Goal: Understand process/instructions

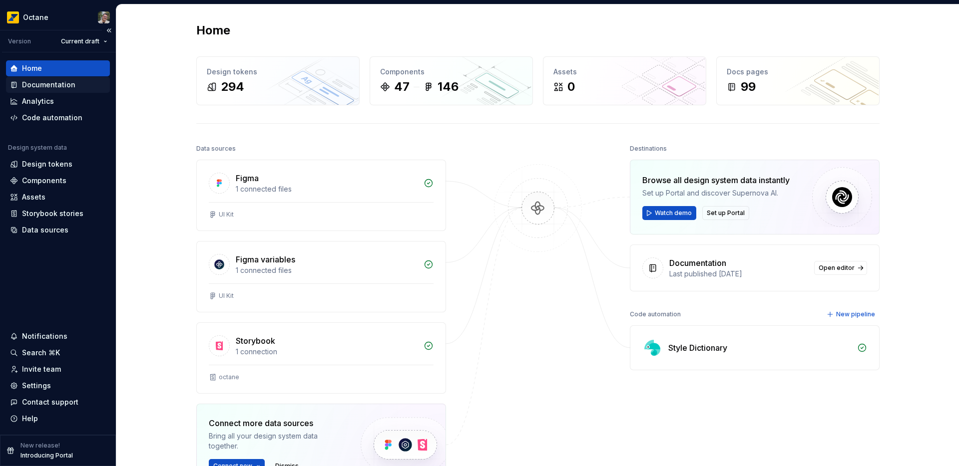
click at [42, 92] on div "Documentation" at bounding box center [58, 85] width 104 height 16
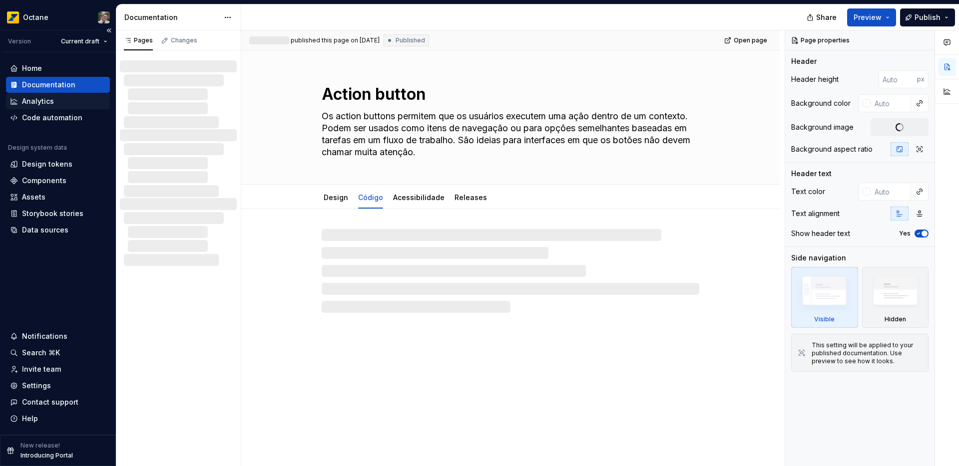
click at [40, 101] on div "Analytics" at bounding box center [38, 101] width 32 height 10
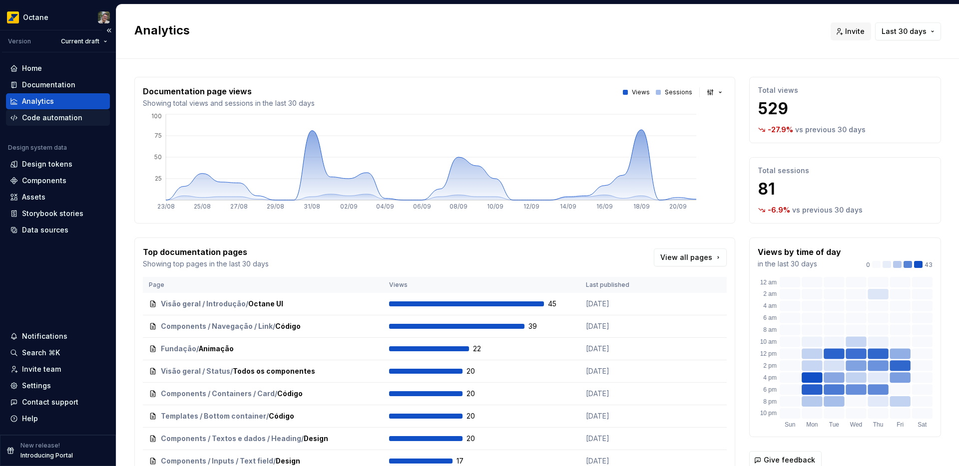
click at [42, 120] on div "Code automation" at bounding box center [52, 118] width 60 height 10
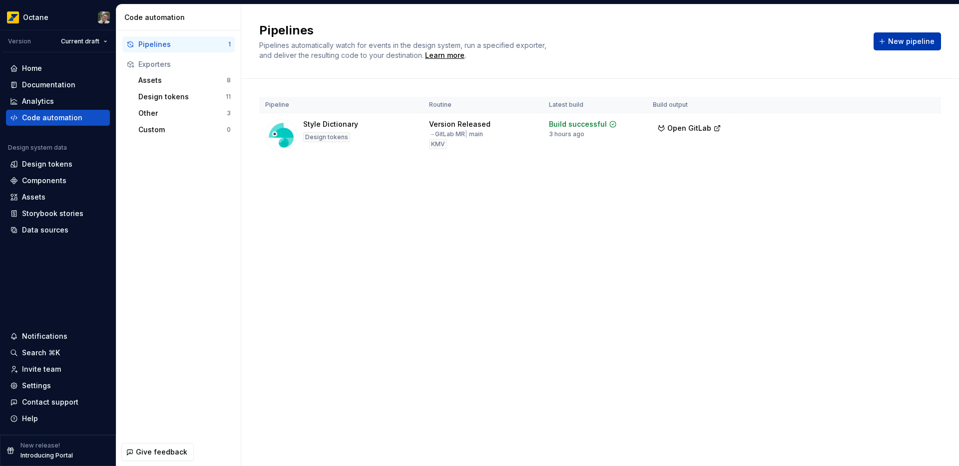
click at [902, 43] on span "New pipeline" at bounding box center [911, 41] width 46 height 10
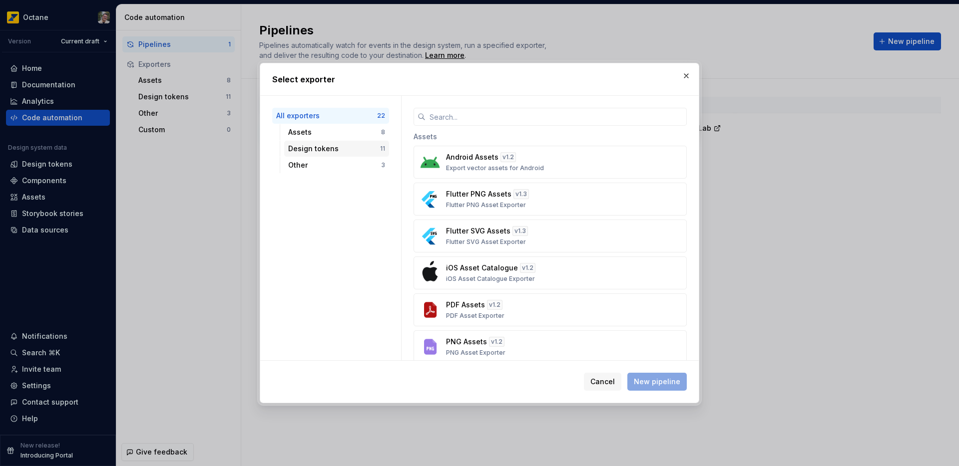
click at [327, 154] on div "Design tokens 11" at bounding box center [336, 149] width 105 height 16
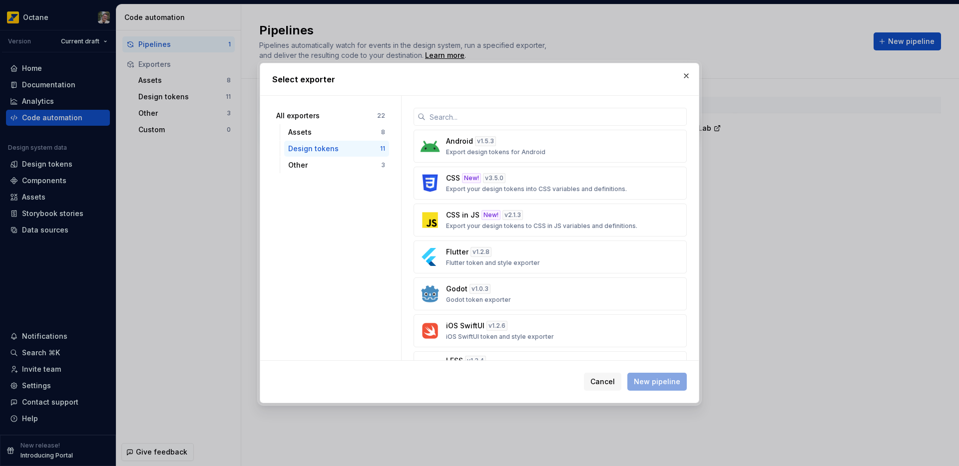
click at [340, 141] on div "Design tokens 11" at bounding box center [336, 149] width 105 height 16
click at [336, 135] on div "Assets" at bounding box center [334, 132] width 93 height 10
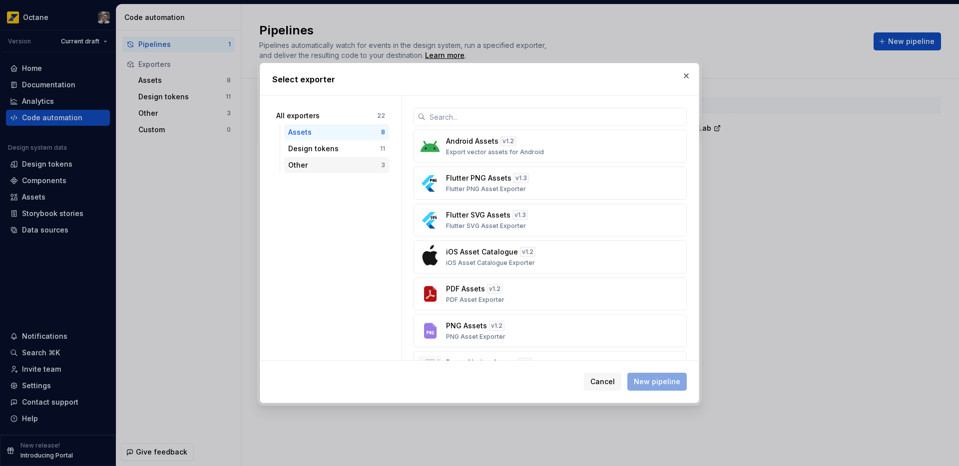
click at [312, 167] on div "Other" at bounding box center [334, 165] width 93 height 10
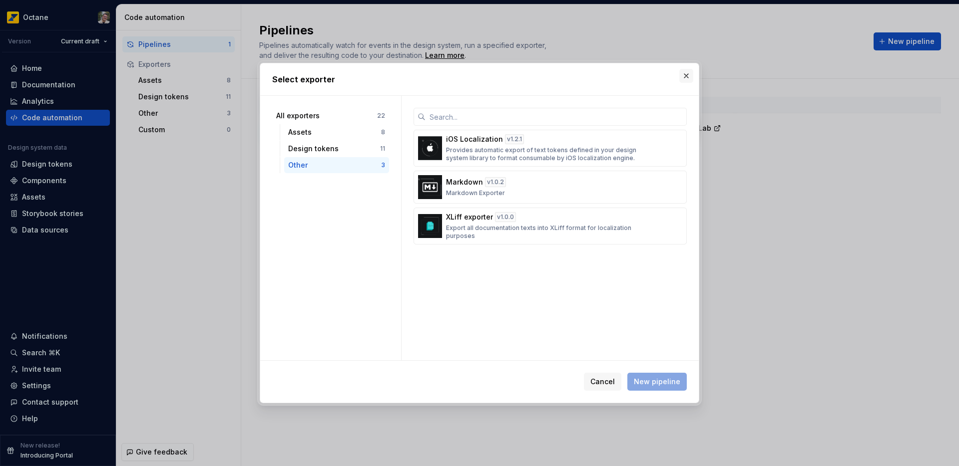
click at [686, 82] on button "button" at bounding box center [686, 76] width 14 height 14
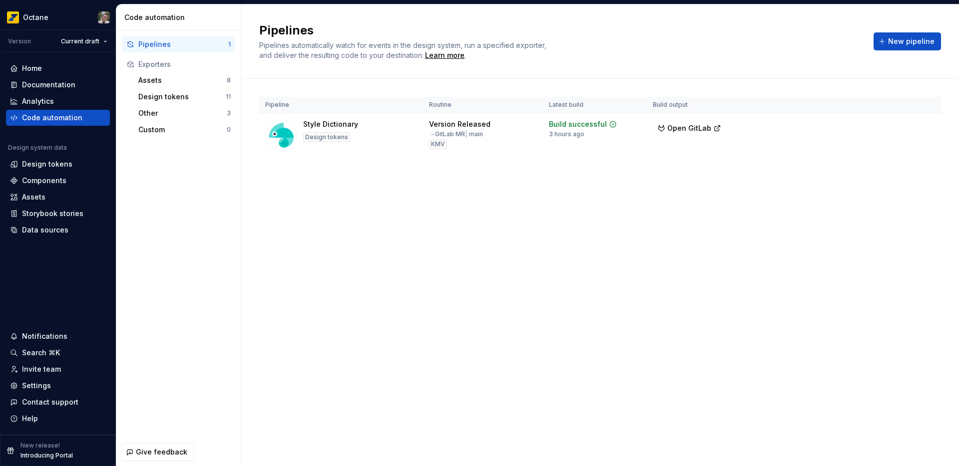
click at [484, 203] on div "Pipelines Pipelines automatically watch for events in the design system, run a …" at bounding box center [600, 235] width 718 height 462
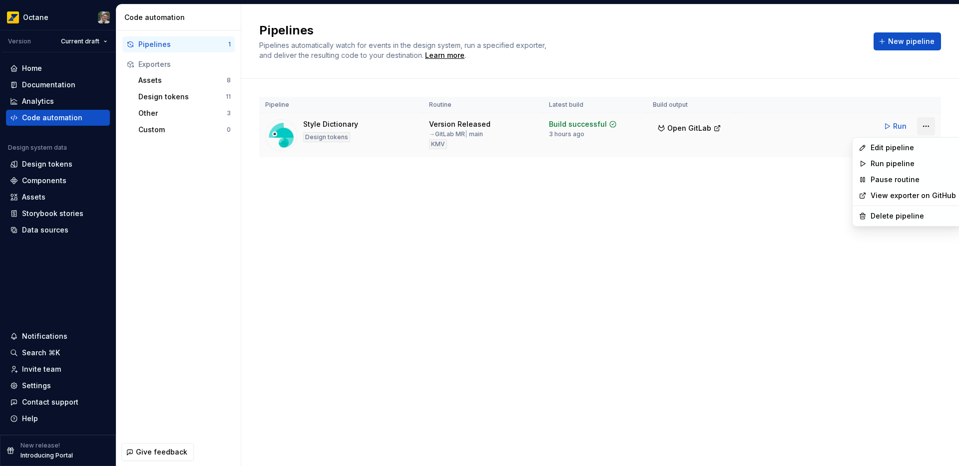
click at [927, 131] on html "Octane Version Current draft Home Documentation Analytics Code automation Desig…" at bounding box center [479, 233] width 959 height 466
click at [928, 126] on html "Octane Version Current draft Home Documentation Analytics Code automation Desig…" at bounding box center [479, 233] width 959 height 466
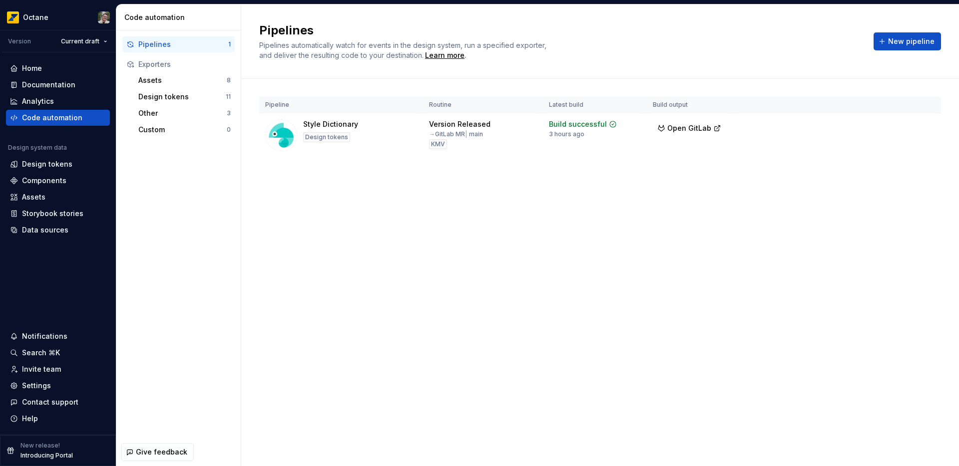
click at [347, 284] on div "Pipelines Pipelines automatically watch for events in the design system, run a …" at bounding box center [600, 235] width 718 height 462
click at [160, 84] on div "Assets" at bounding box center [182, 80] width 88 height 10
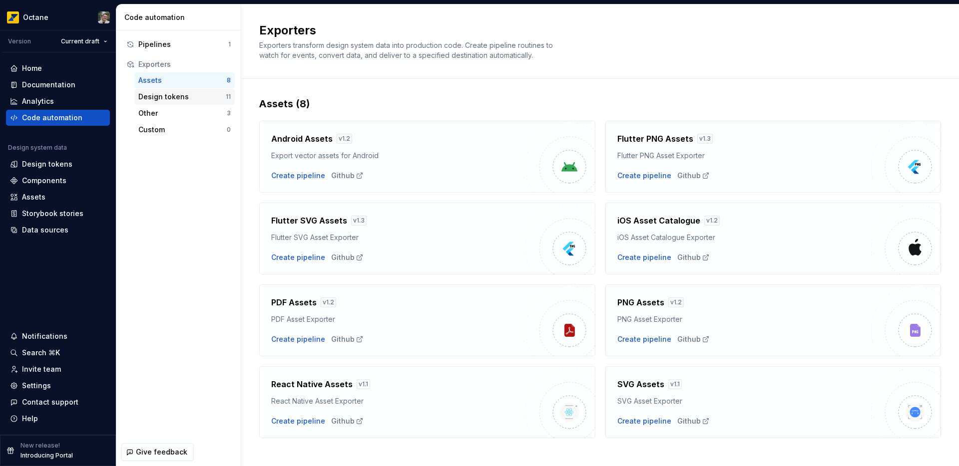
click at [170, 93] on div "Design tokens" at bounding box center [181, 97] width 87 height 10
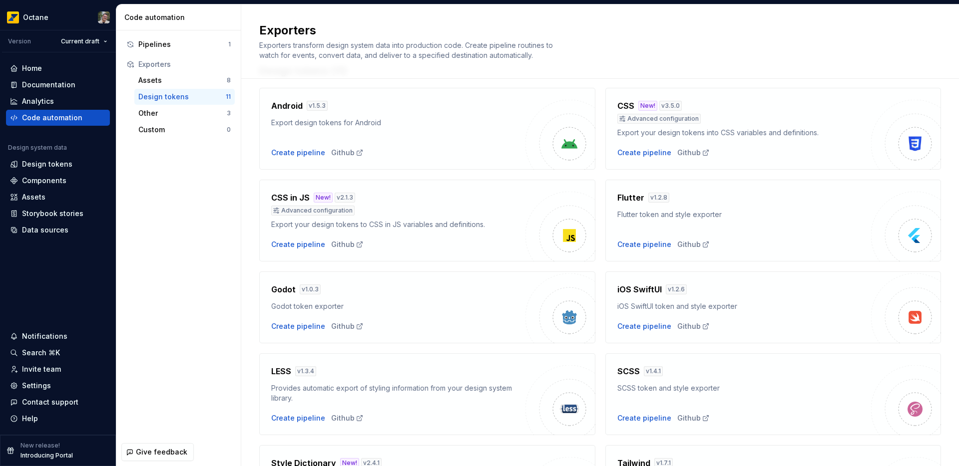
scroll to position [31, 0]
click at [165, 113] on div "Other" at bounding box center [182, 113] width 88 height 10
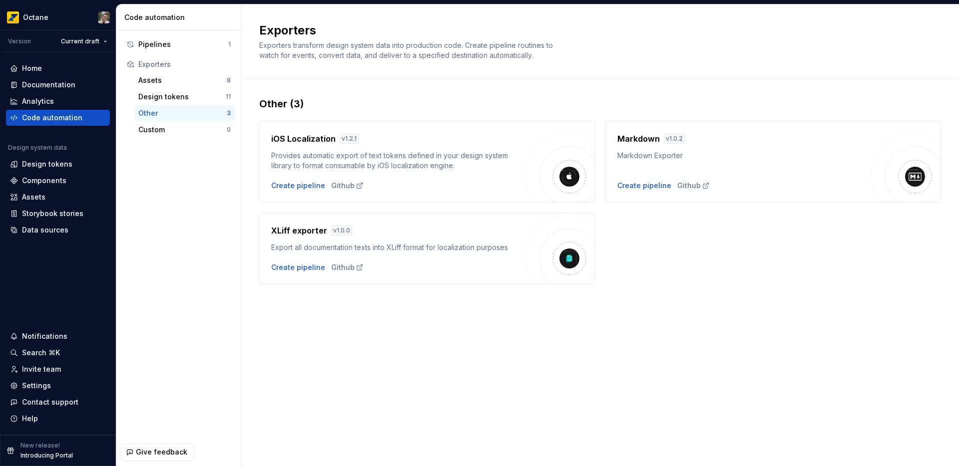
click at [647, 139] on h4 "Markdown" at bounding box center [638, 139] width 42 height 12
click at [60, 171] on div "Design tokens" at bounding box center [58, 164] width 104 height 16
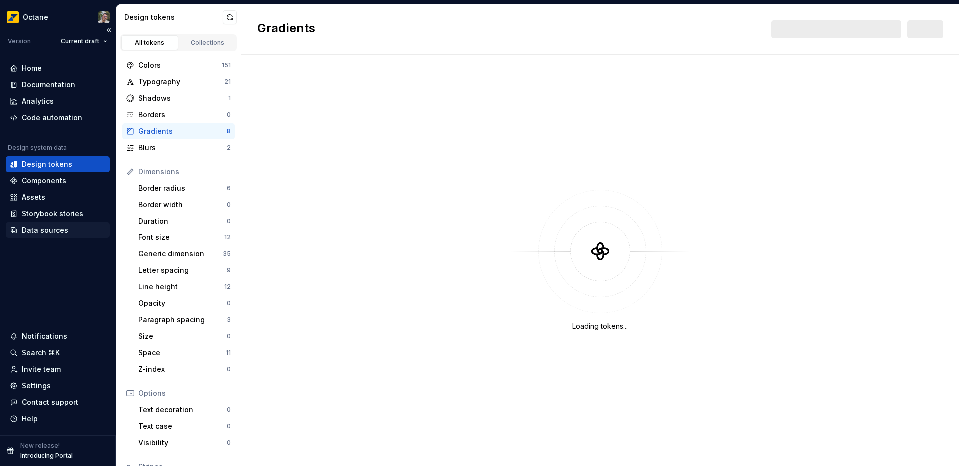
click at [62, 229] on div "Data sources" at bounding box center [45, 230] width 46 height 10
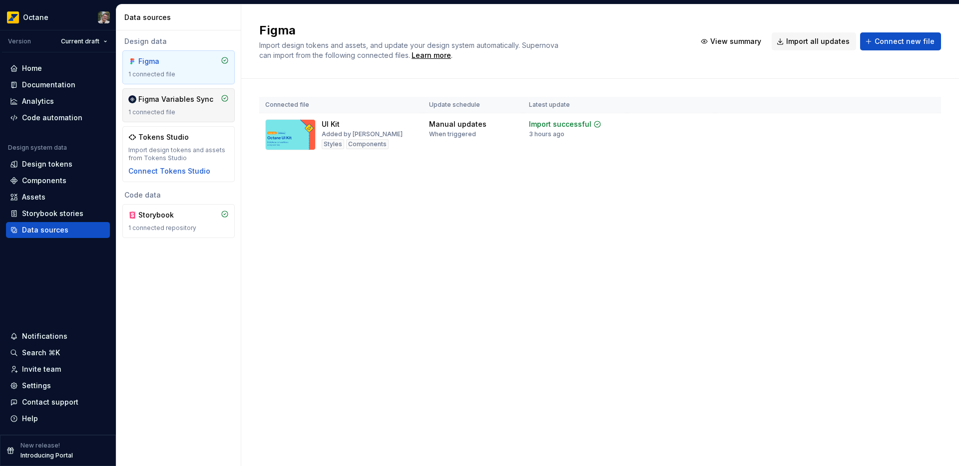
click at [183, 115] on div "1 connected file" at bounding box center [178, 112] width 100 height 8
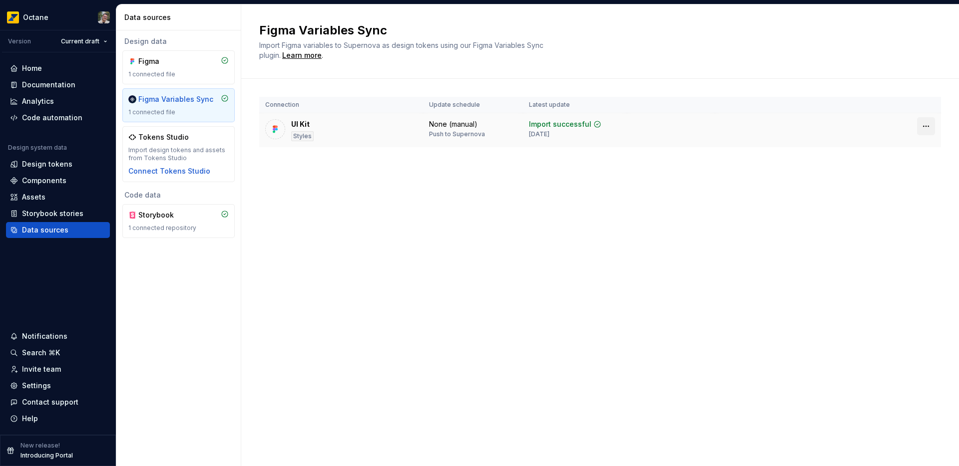
click at [925, 118] on html "Octane Version Current draft Home Documentation Analytics Code automation Desig…" at bounding box center [479, 233] width 959 height 466
click at [610, 177] on html "Octane Version Current draft Home Documentation Analytics Code automation Desig…" at bounding box center [479, 233] width 959 height 466
click at [49, 98] on div "Analytics" at bounding box center [38, 101] width 32 height 10
click at [44, 88] on div "Documentation" at bounding box center [48, 85] width 53 height 10
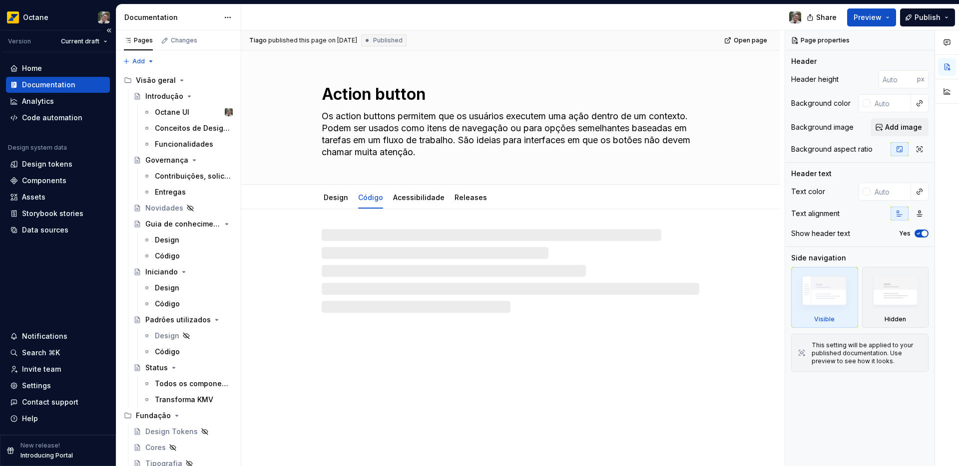
type textarea "*"
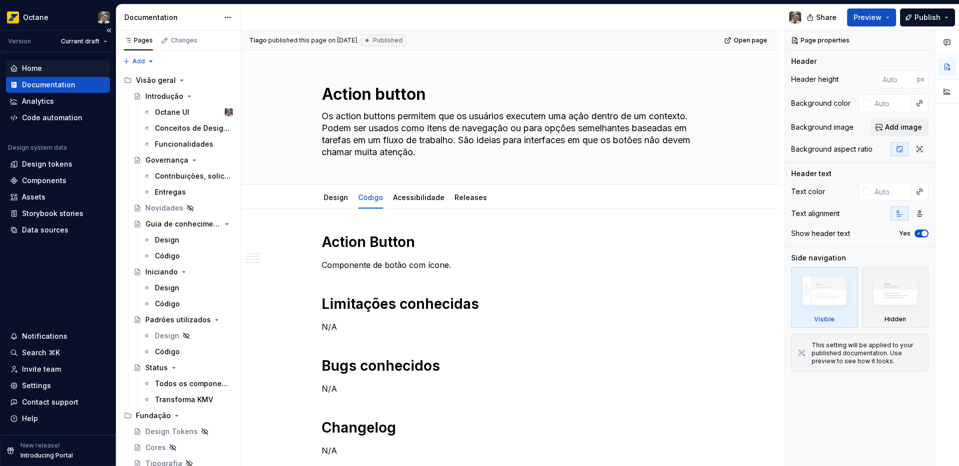
click at [26, 74] on div "Home" at bounding box center [58, 68] width 104 height 16
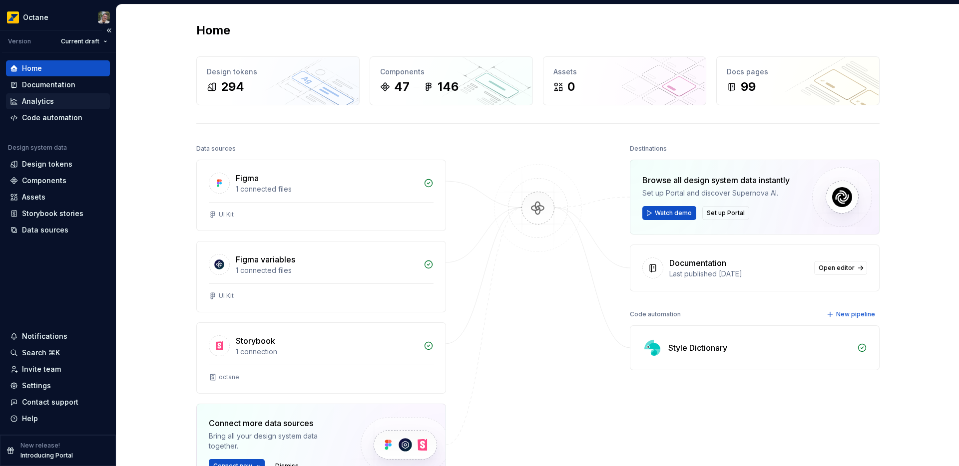
click at [35, 98] on div "Analytics" at bounding box center [38, 101] width 32 height 10
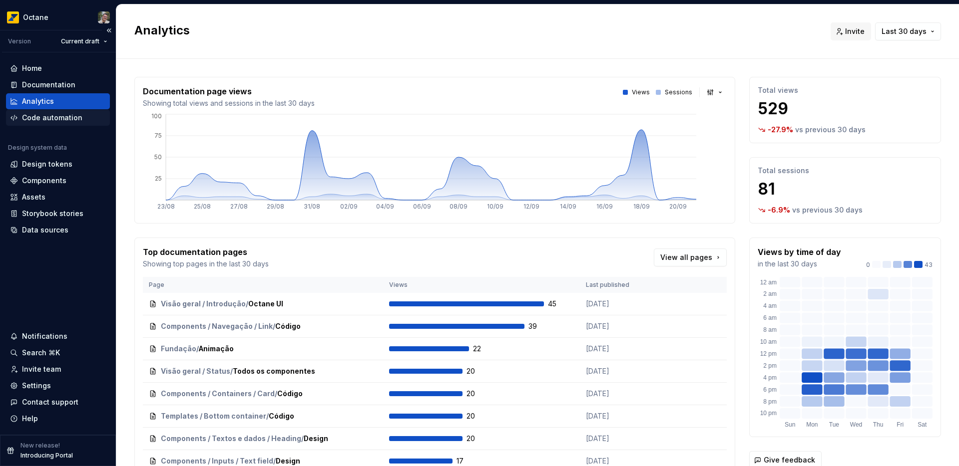
click at [44, 113] on div "Code automation" at bounding box center [52, 118] width 60 height 10
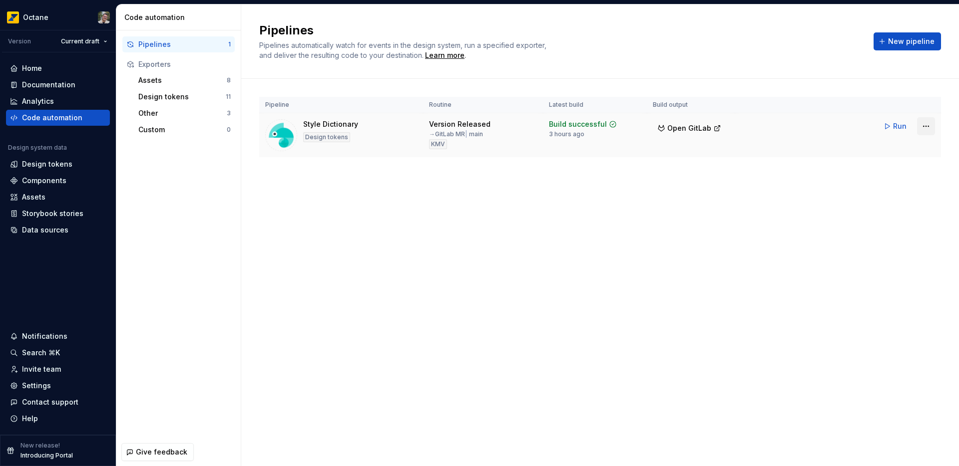
click at [922, 129] on html "Octane Version Current draft Home Documentation Analytics Code automation Desig…" at bounding box center [479, 233] width 959 height 466
click at [924, 128] on html "Octane Version Current draft Home Documentation Analytics Code automation Desig…" at bounding box center [479, 233] width 959 height 466
click at [497, 266] on div "Pipelines Pipelines automatically watch for events in the design system, run a …" at bounding box center [600, 235] width 718 height 462
click at [925, 126] on html "Octane Version Current draft Home Documentation Analytics Code automation Desig…" at bounding box center [479, 233] width 959 height 466
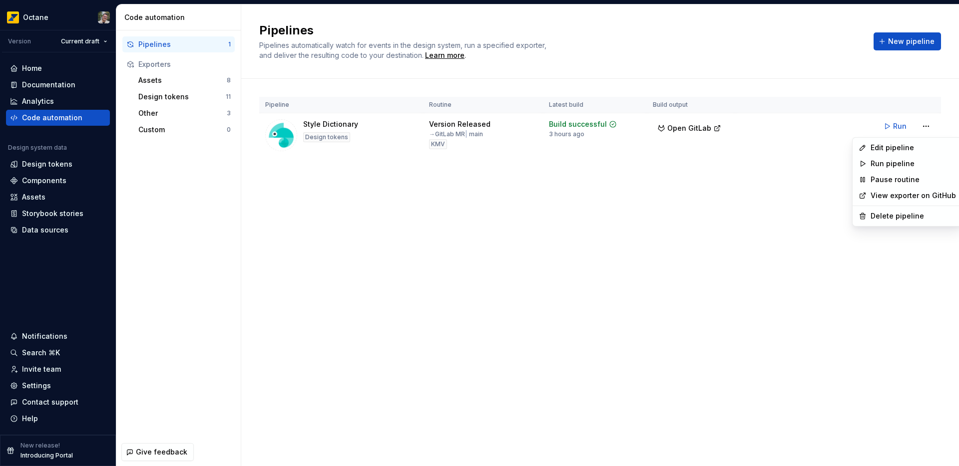
click at [905, 197] on link "View exporter on GitHub" at bounding box center [913, 196] width 85 height 10
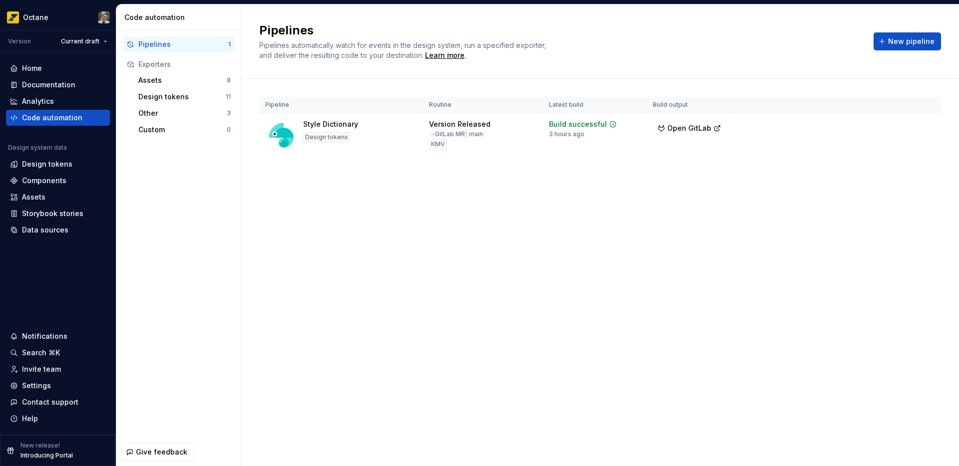
click at [443, 208] on div "Pipelines Pipelines automatically watch for events in the design system, run a …" at bounding box center [600, 235] width 718 height 462
click at [169, 86] on div "Assets 8" at bounding box center [184, 80] width 100 height 16
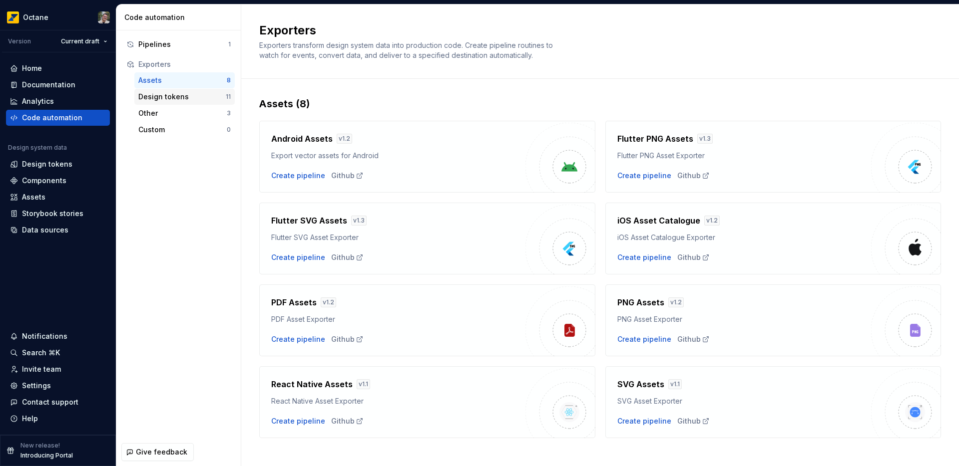
click at [172, 94] on div "Design tokens" at bounding box center [181, 97] width 87 height 10
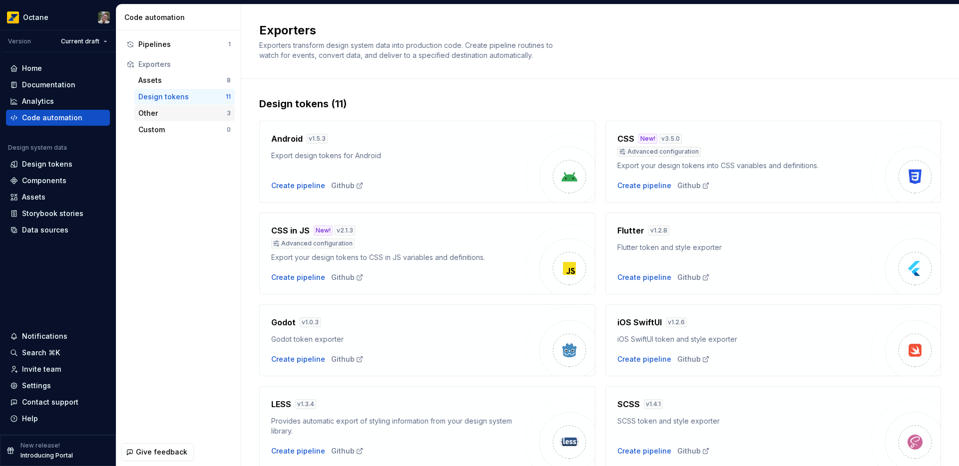
click at [176, 113] on div "Other" at bounding box center [182, 113] width 88 height 10
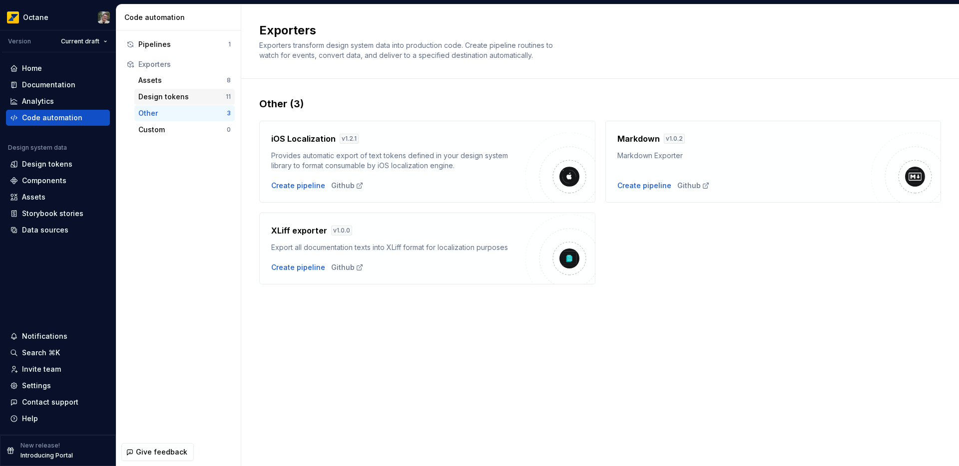
click at [178, 97] on div "Design tokens" at bounding box center [181, 97] width 87 height 10
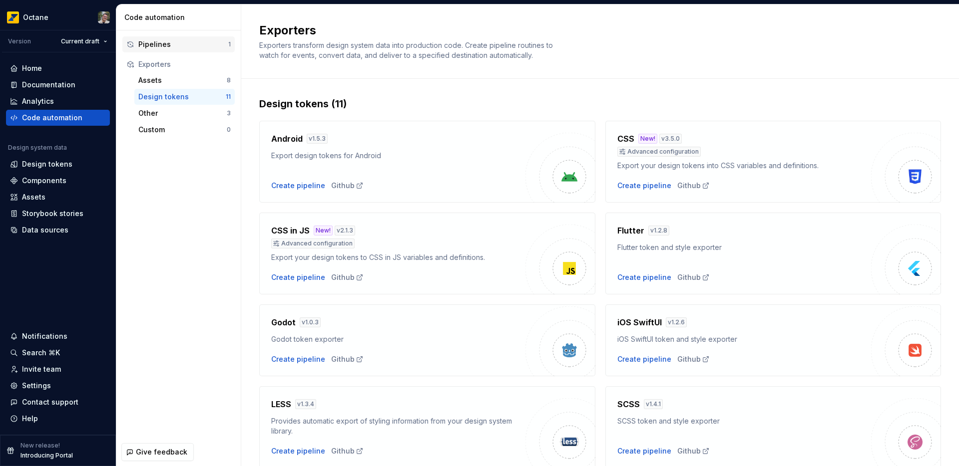
click at [184, 51] on div "Pipelines 1" at bounding box center [178, 44] width 112 height 16
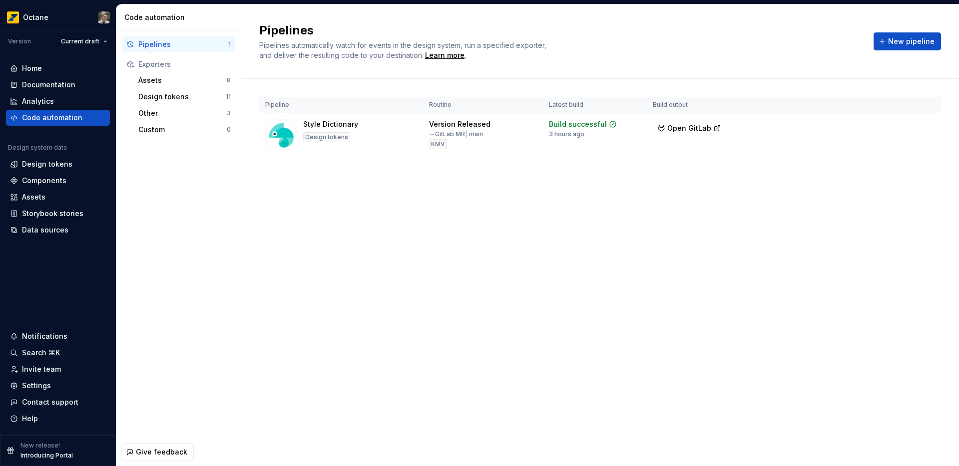
click at [207, 285] on div "Pipelines 1 Exporters Assets 8 Design tokens 11 Other 3 Custom 0" at bounding box center [178, 234] width 124 height 408
